Goal: Information Seeking & Learning: Learn about a topic

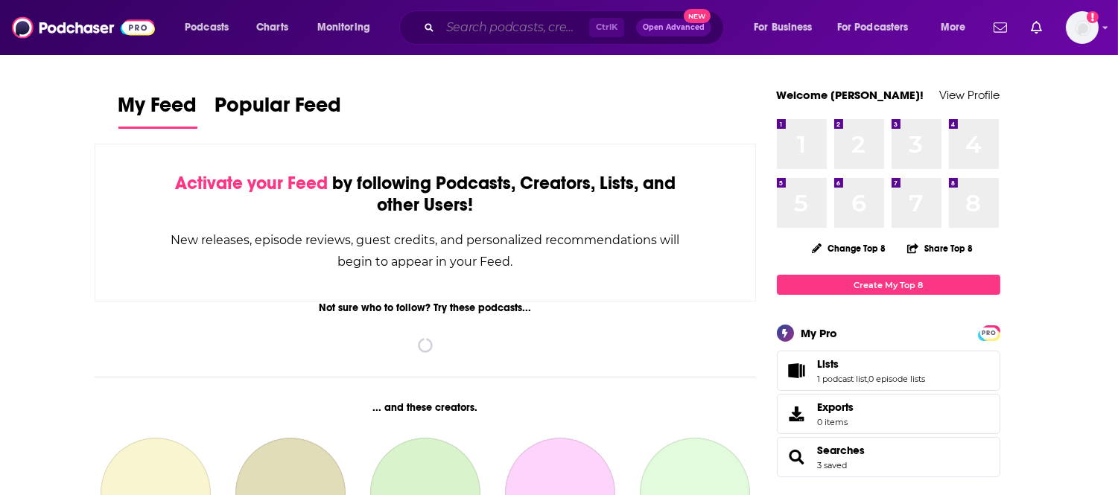
click at [500, 34] on input "Search podcasts, credits, & more..." at bounding box center [514, 28] width 149 height 24
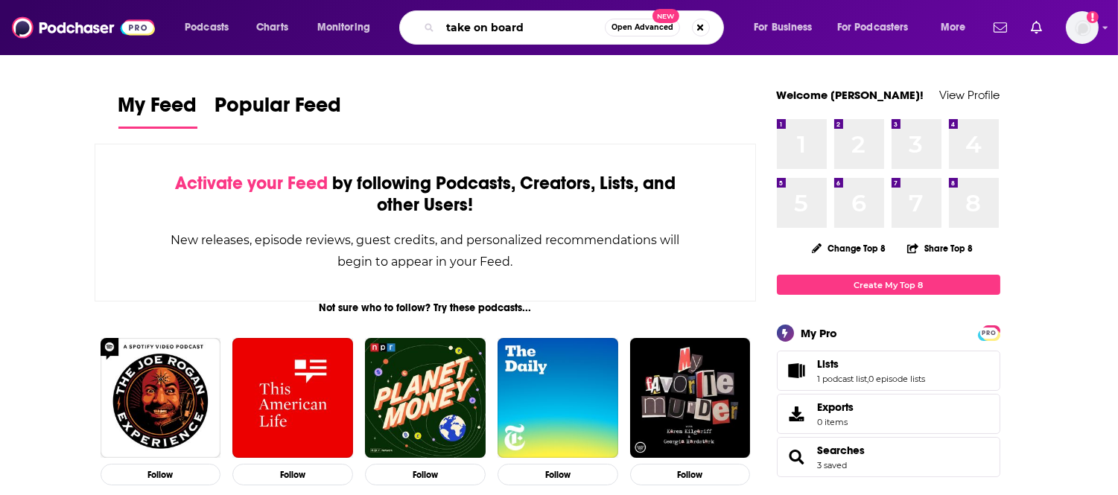
type input "take on board"
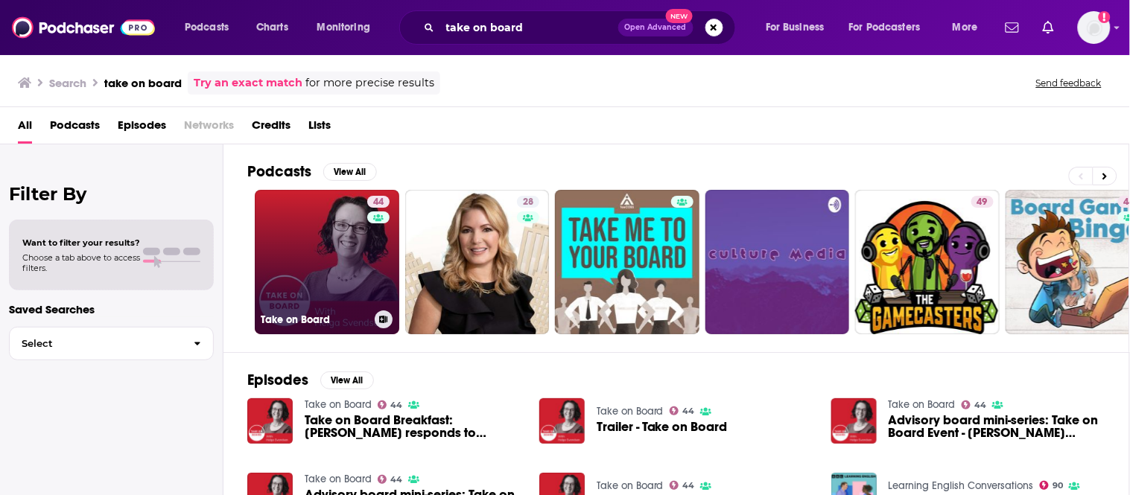
click at [351, 269] on link "44 Take on Board" at bounding box center [327, 262] width 144 height 144
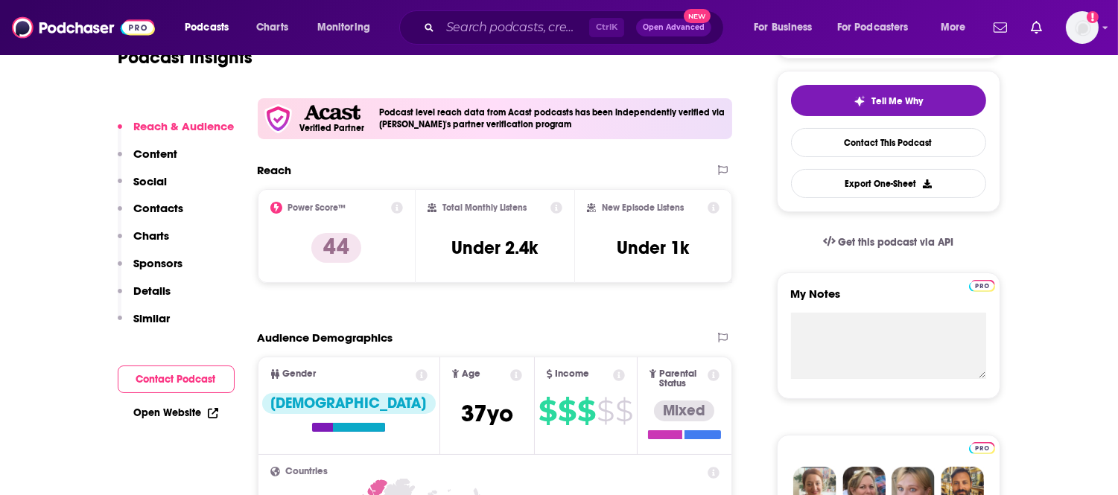
scroll to position [331, 0]
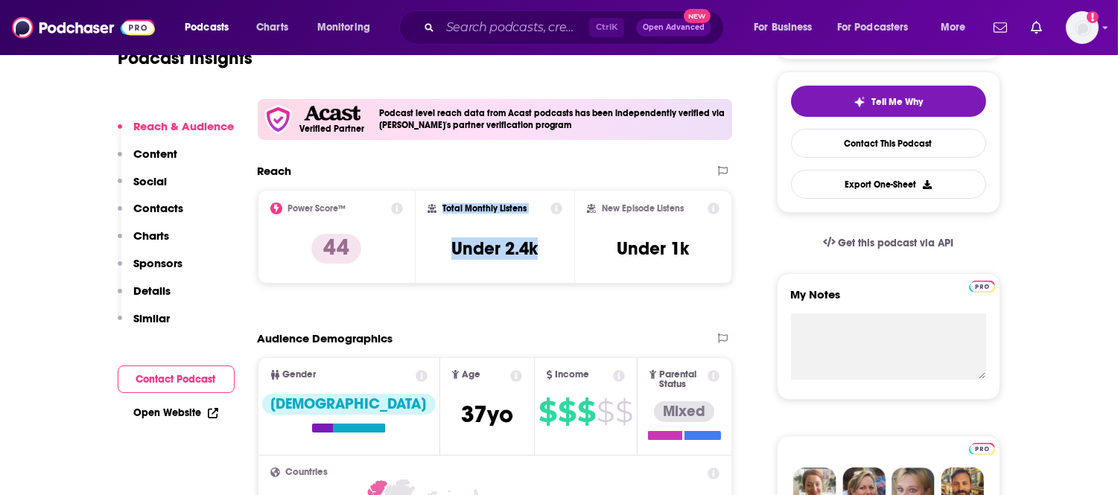
drag, startPoint x: 554, startPoint y: 257, endPoint x: 442, endPoint y: 204, distance: 124.3
click at [442, 204] on div "Total Monthly Listens Under 2.4k" at bounding box center [494, 237] width 135 height 69
copy div "Total Monthly Listens Under 2.4k"
